Goal: Navigation & Orientation: Find specific page/section

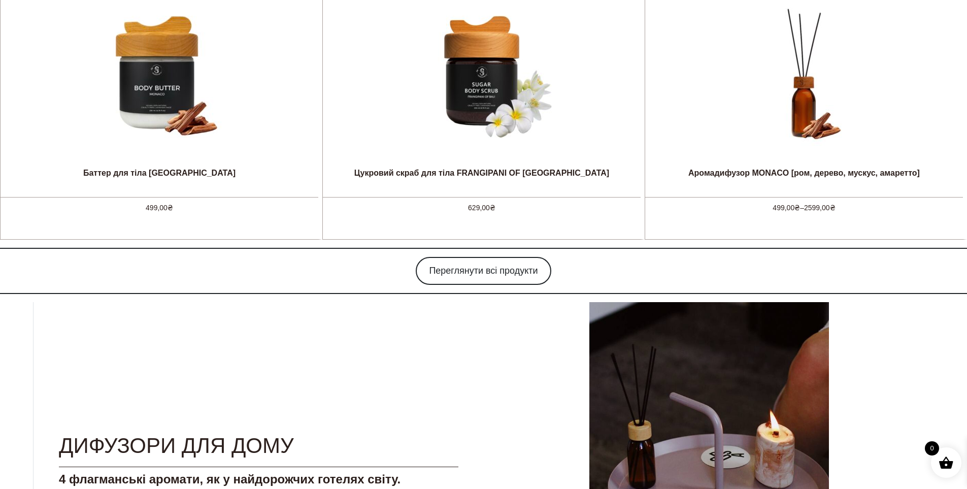
scroll to position [812, 0]
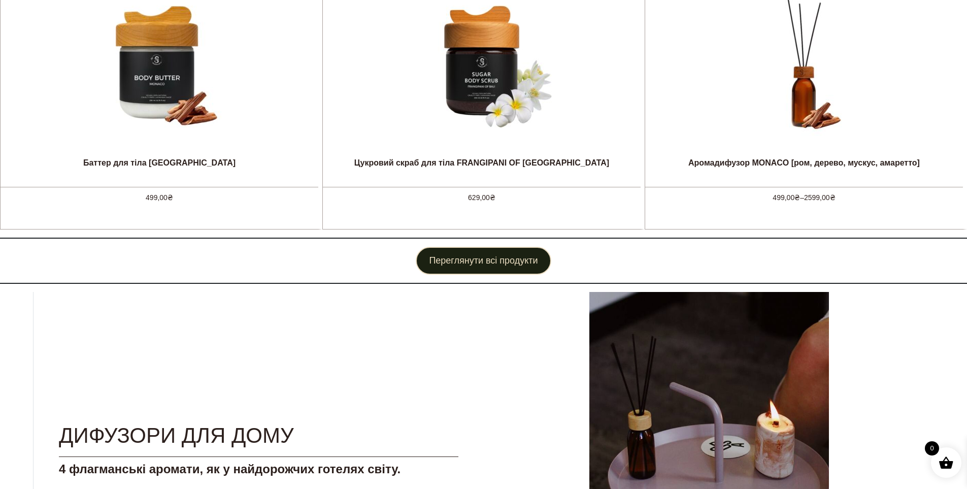
click at [481, 258] on link "Переглянути всі продукти" at bounding box center [483, 261] width 135 height 28
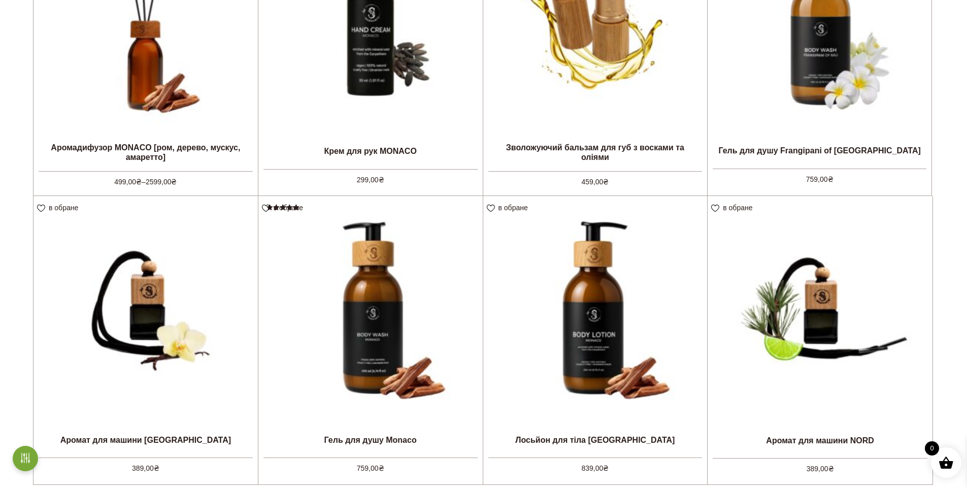
scroll to position [914, 0]
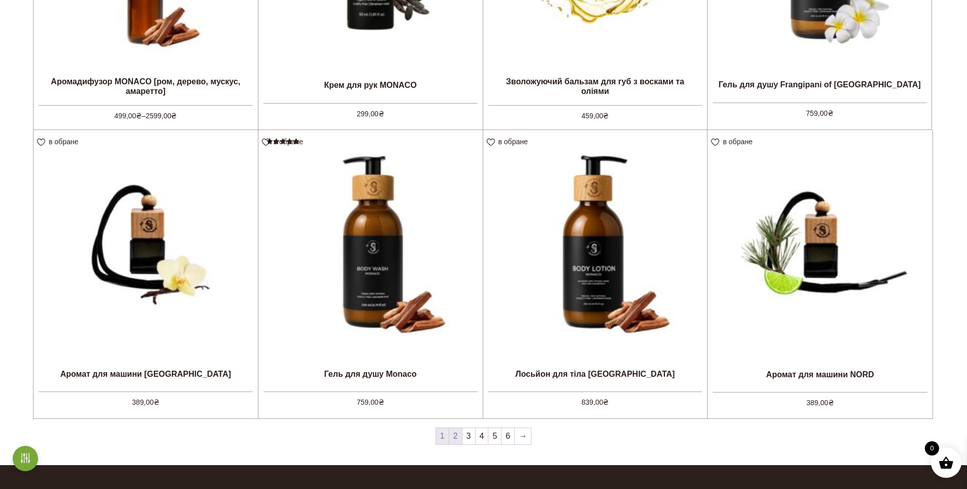
click at [456, 438] on link "2" at bounding box center [455, 436] width 13 height 16
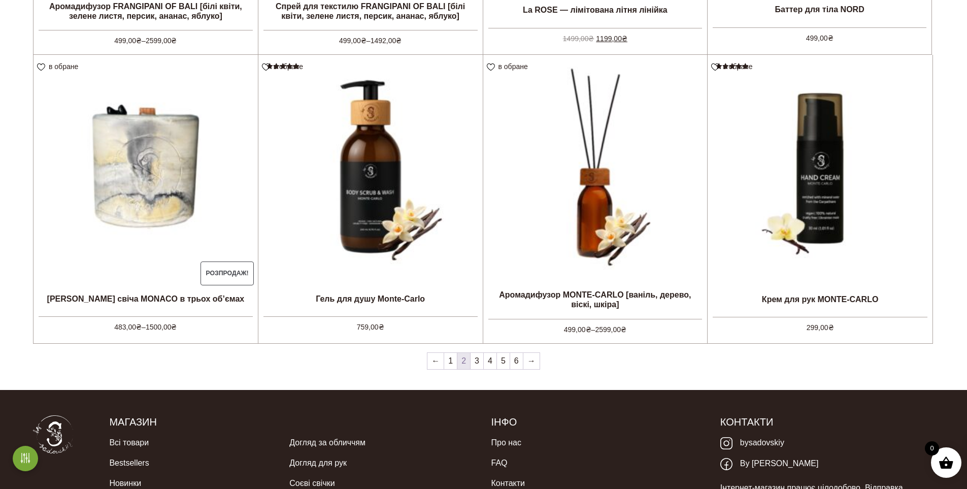
scroll to position [1066, 0]
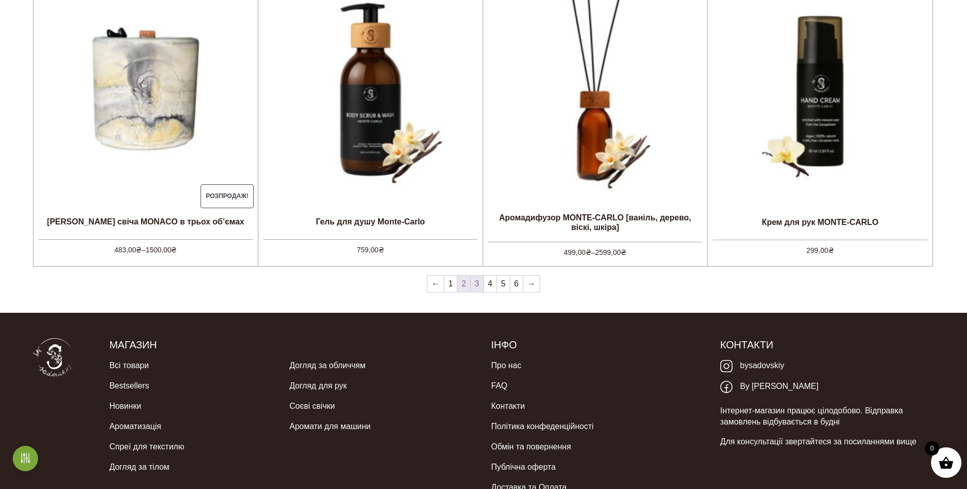
click at [476, 284] on link "3" at bounding box center [476, 284] width 13 height 16
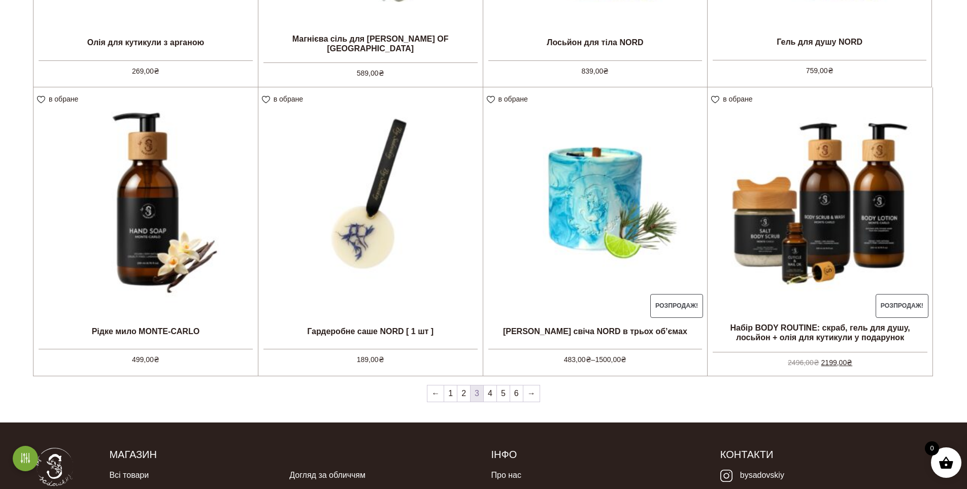
scroll to position [964, 0]
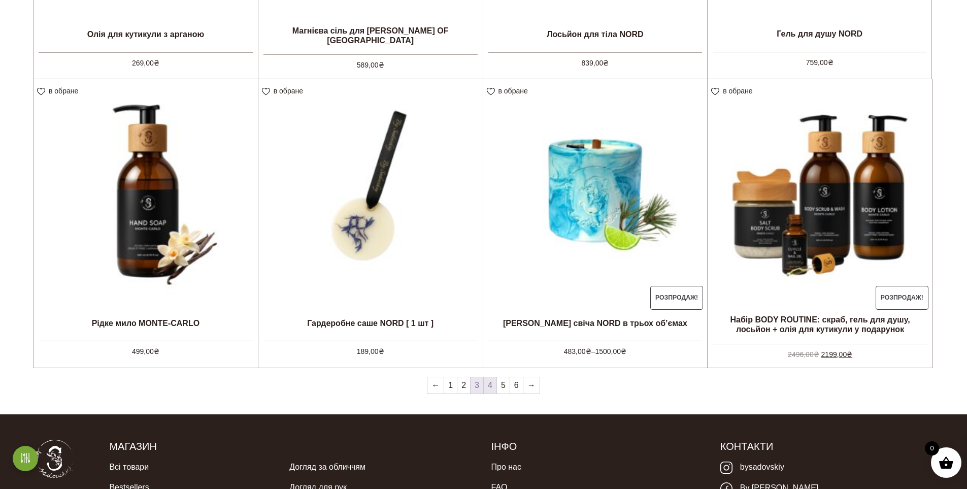
click at [488, 384] on link "4" at bounding box center [490, 385] width 13 height 16
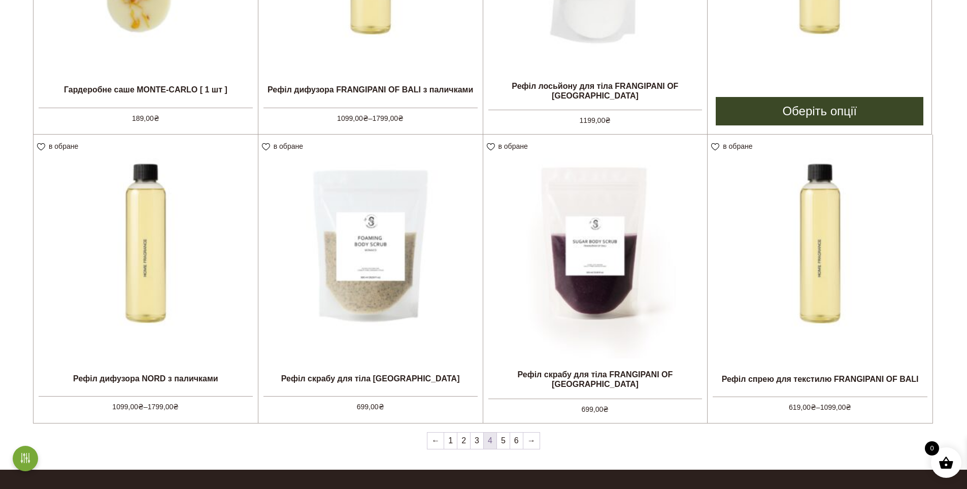
scroll to position [914, 0]
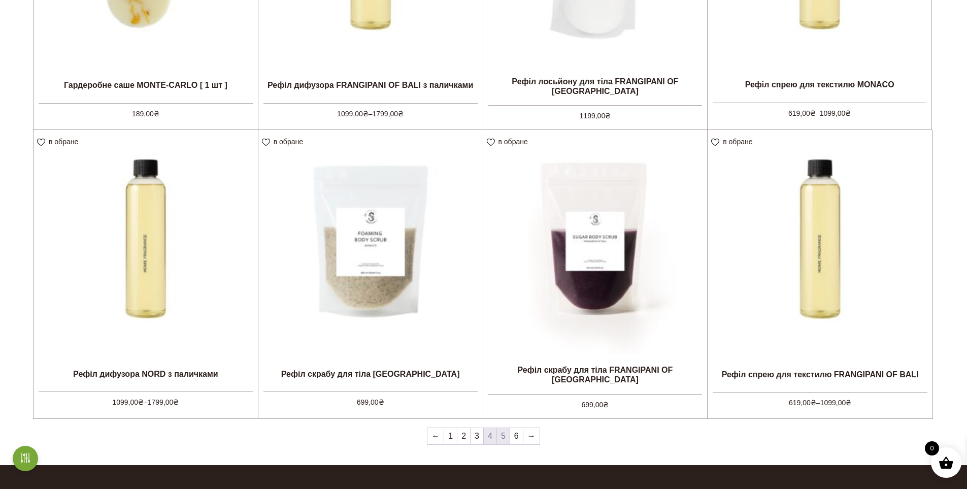
click at [502, 435] on link "5" at bounding box center [503, 436] width 13 height 16
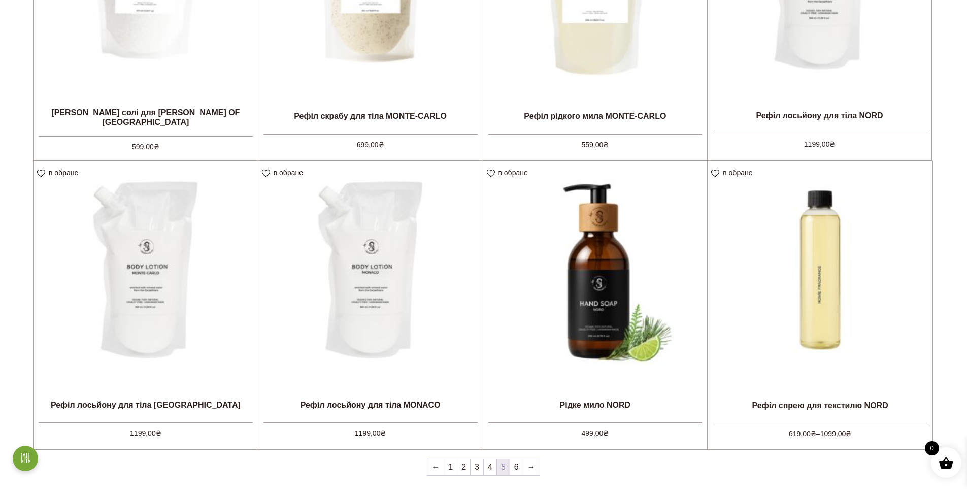
scroll to position [914, 0]
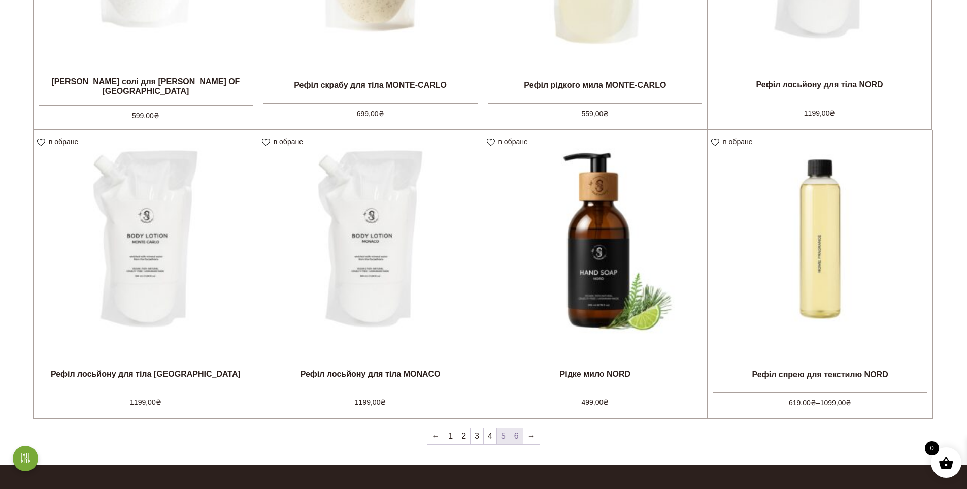
click at [515, 435] on link "6" at bounding box center [516, 436] width 13 height 16
